Goal: Transaction & Acquisition: Purchase product/service

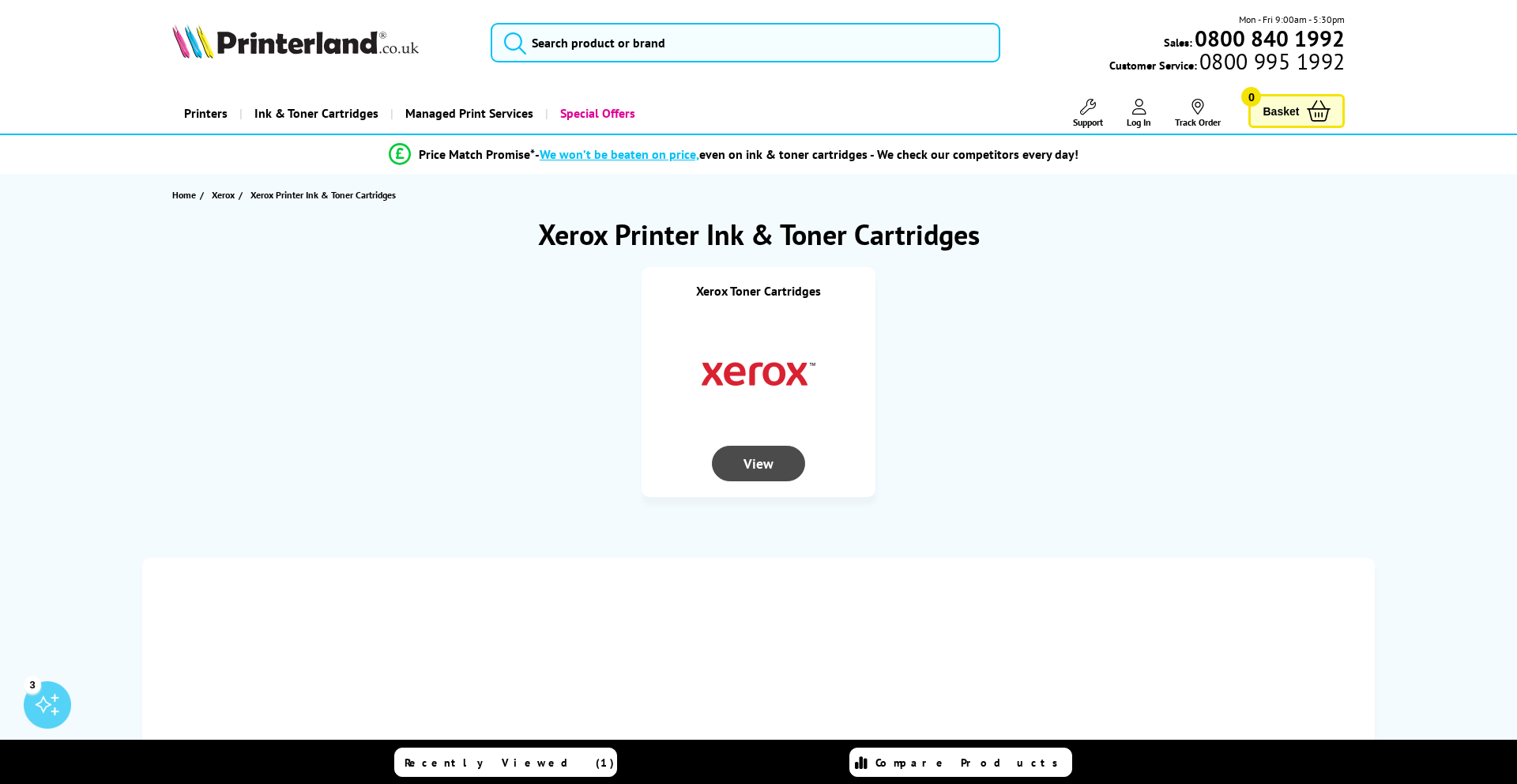
click at [766, 469] on div "View" at bounding box center [758, 463] width 93 height 36
